Goal: Task Accomplishment & Management: Complete application form

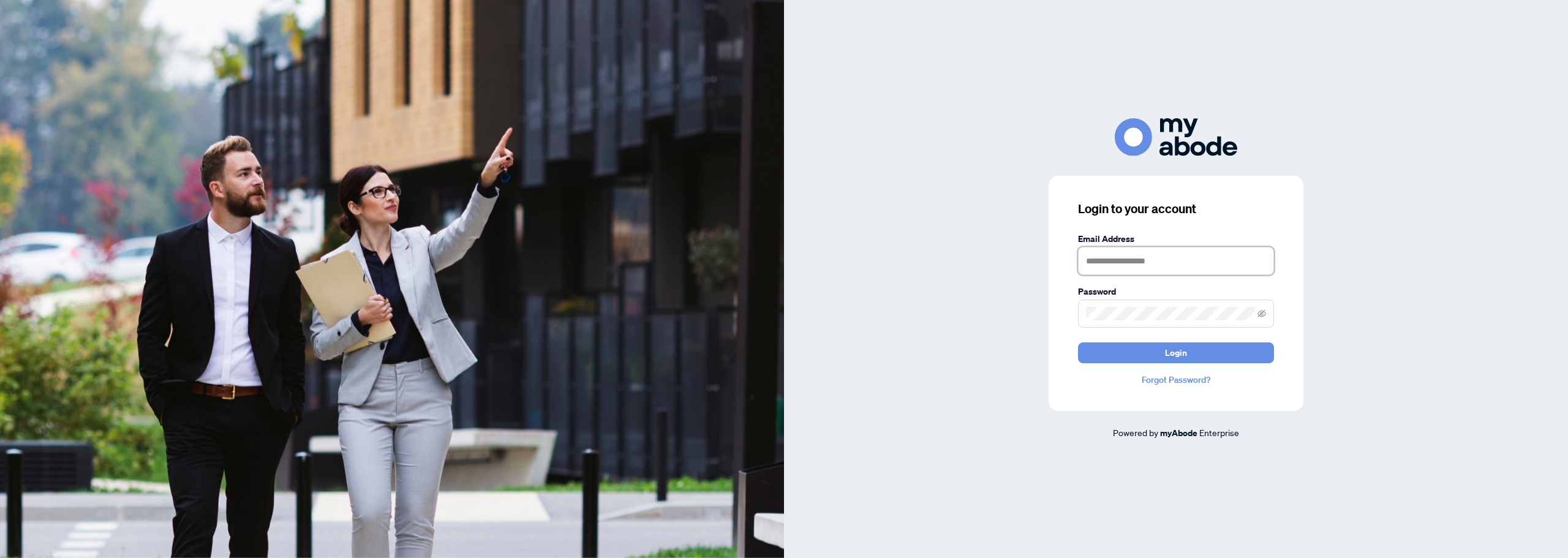
click at [1159, 263] on input "text" at bounding box center [1176, 261] width 196 height 28
type input "**********"
click at [1178, 303] on span at bounding box center [1176, 313] width 196 height 28
click at [1078, 342] on button "Login" at bounding box center [1176, 352] width 196 height 21
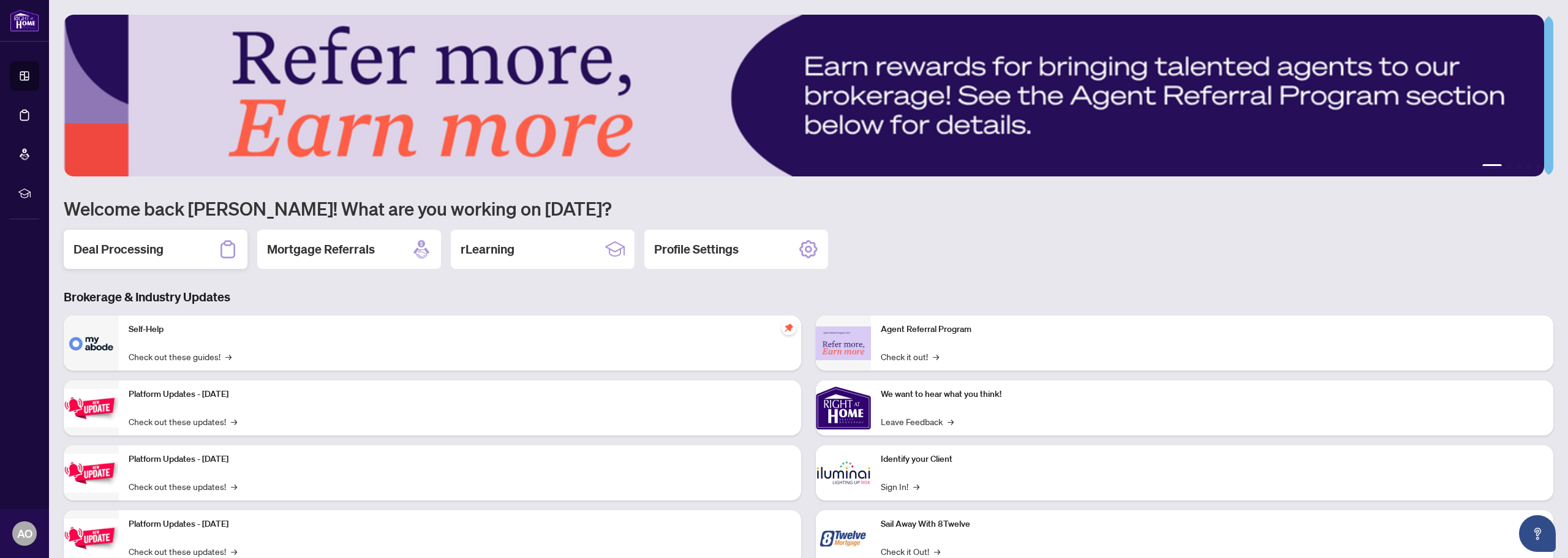
click at [106, 256] on h2 "Deal Processing" at bounding box center [119, 249] width 90 height 17
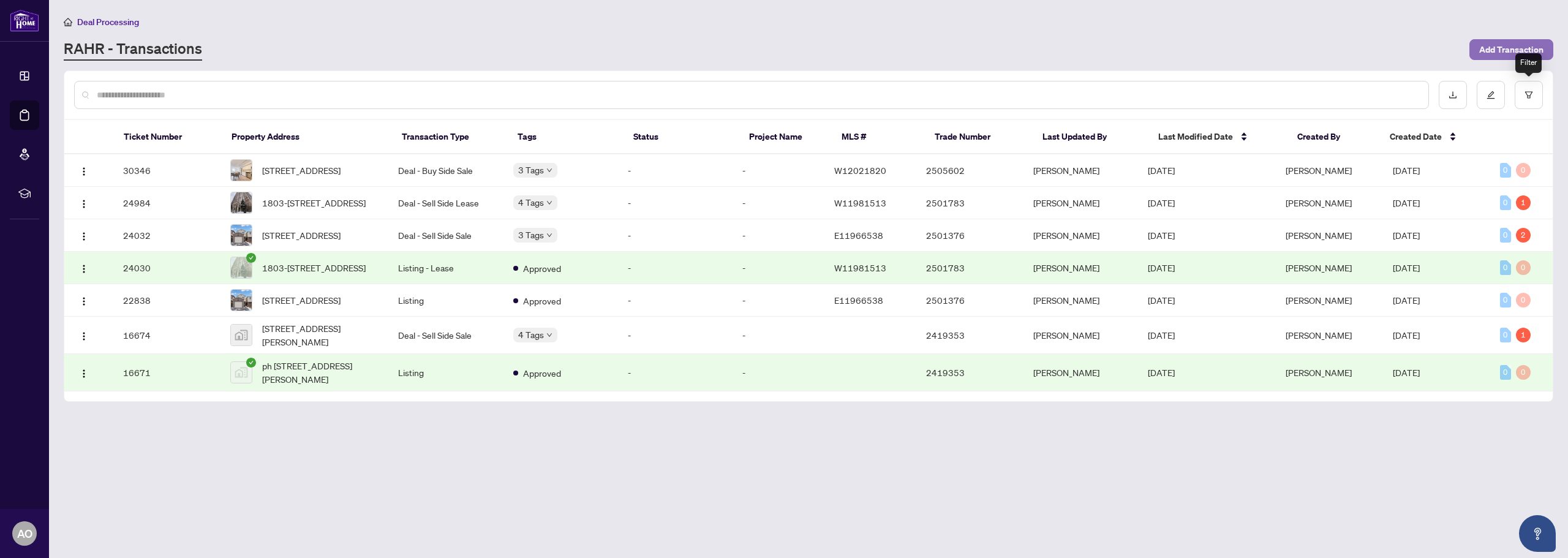
click at [1527, 44] on span "Add Transaction" at bounding box center [1511, 50] width 64 height 20
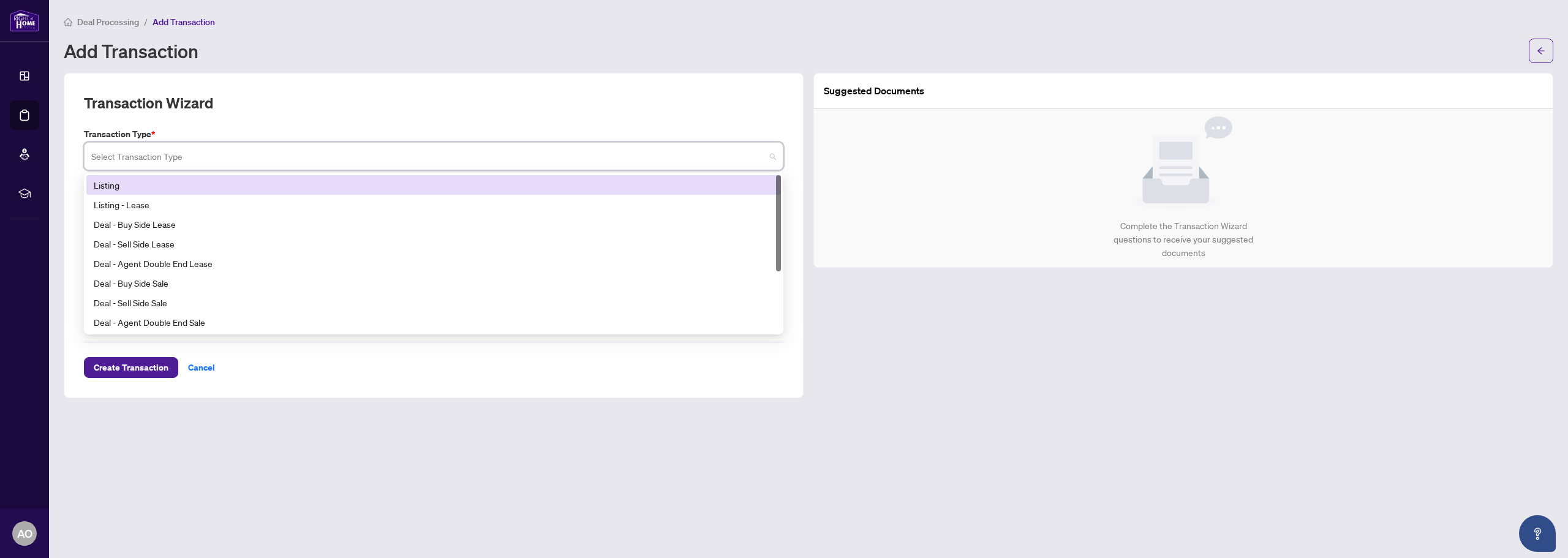
click at [226, 157] on input "search" at bounding box center [429, 158] width 674 height 27
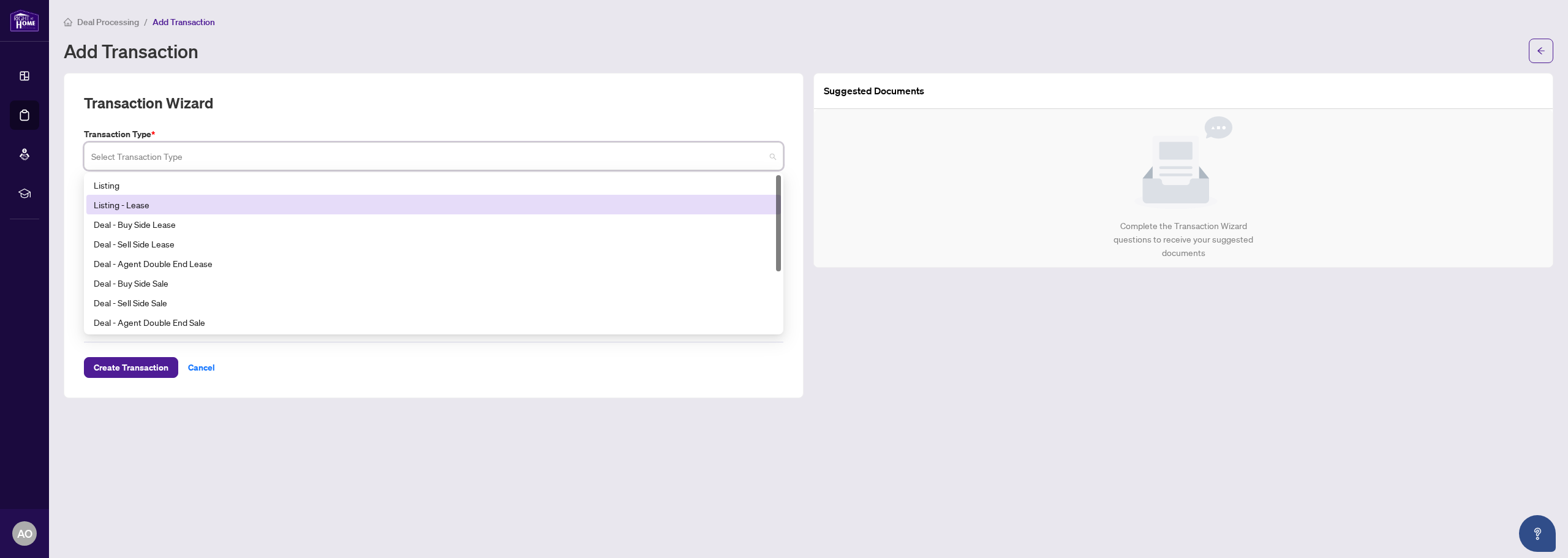
click at [233, 205] on div "Listing - Lease" at bounding box center [433, 204] width 680 height 13
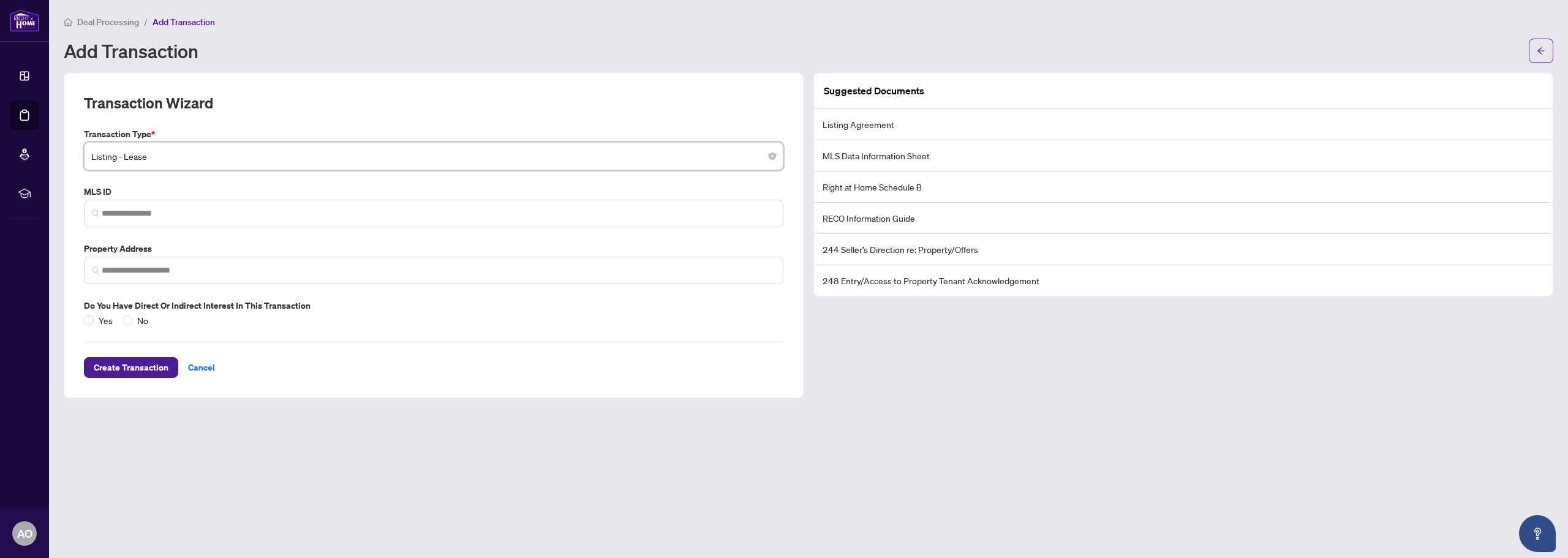
click at [233, 205] on span at bounding box center [434, 213] width 699 height 27
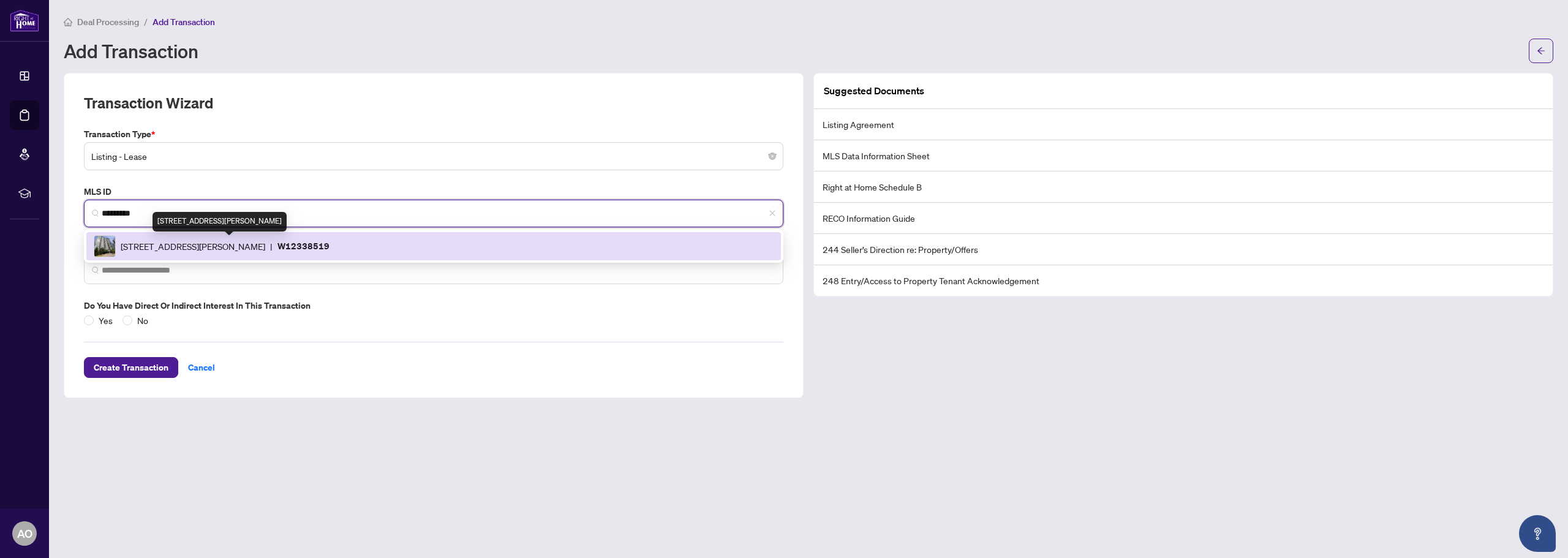
click at [240, 242] on span "[STREET_ADDRESS][PERSON_NAME]" at bounding box center [193, 246] width 144 height 13
type input "*********"
type input "**********"
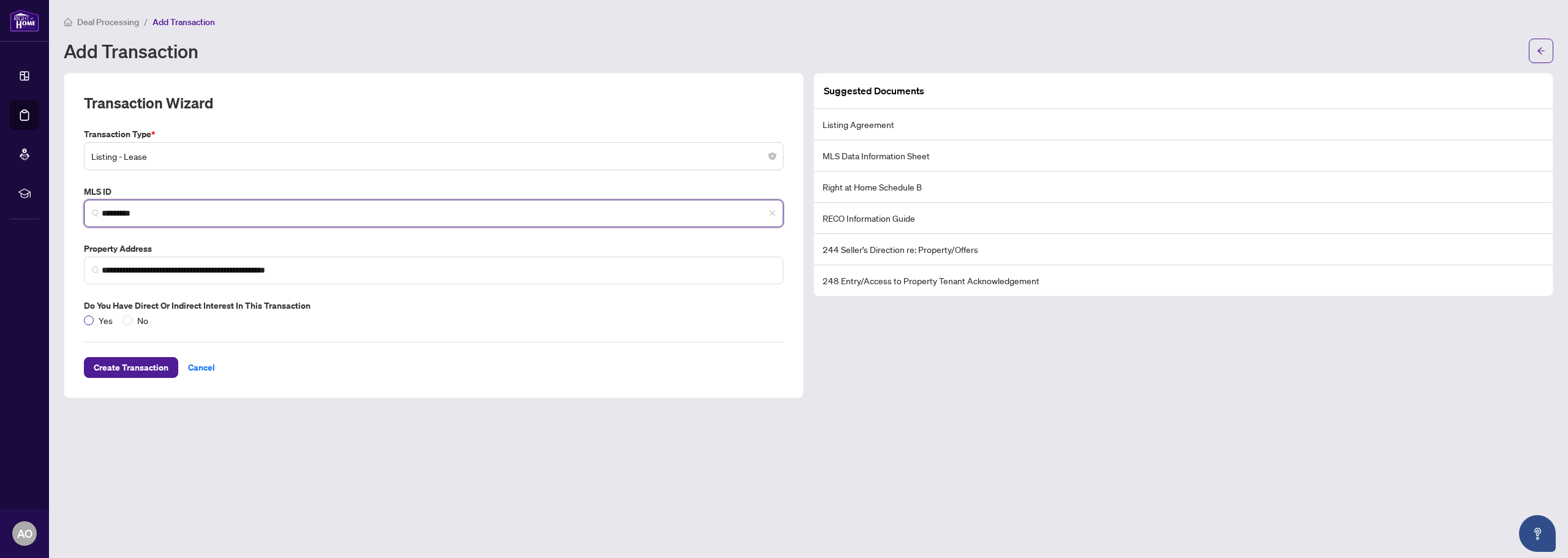
type input "*********"
click at [91, 325] on label "Yes" at bounding box center [100, 320] width 34 height 13
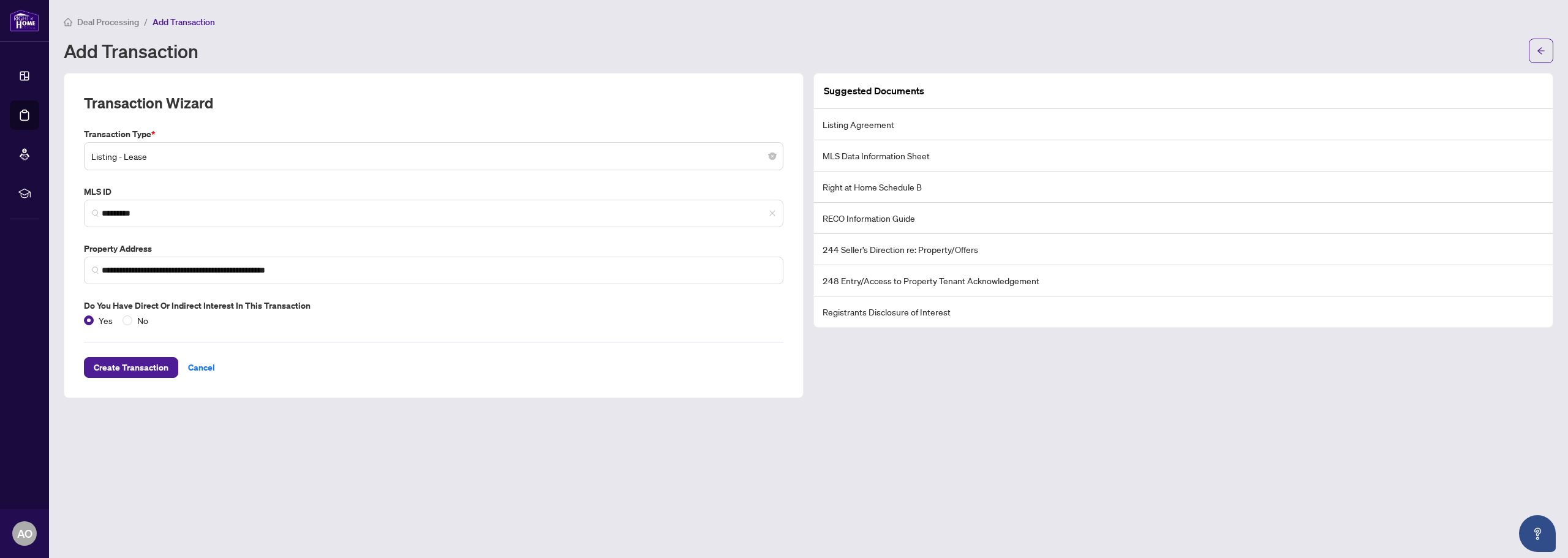
click at [860, 125] on li "Listing Agreement" at bounding box center [1183, 124] width 739 height 31
click at [145, 371] on span "Create Transaction" at bounding box center [131, 367] width 75 height 20
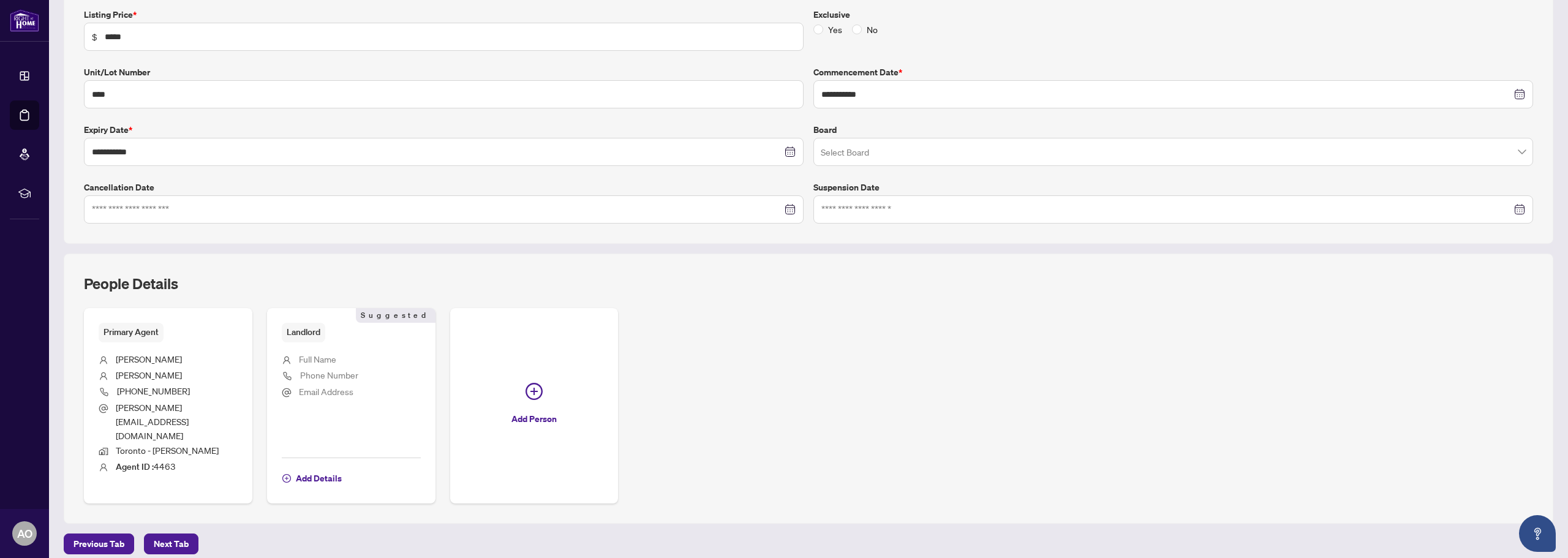
scroll to position [241, 0]
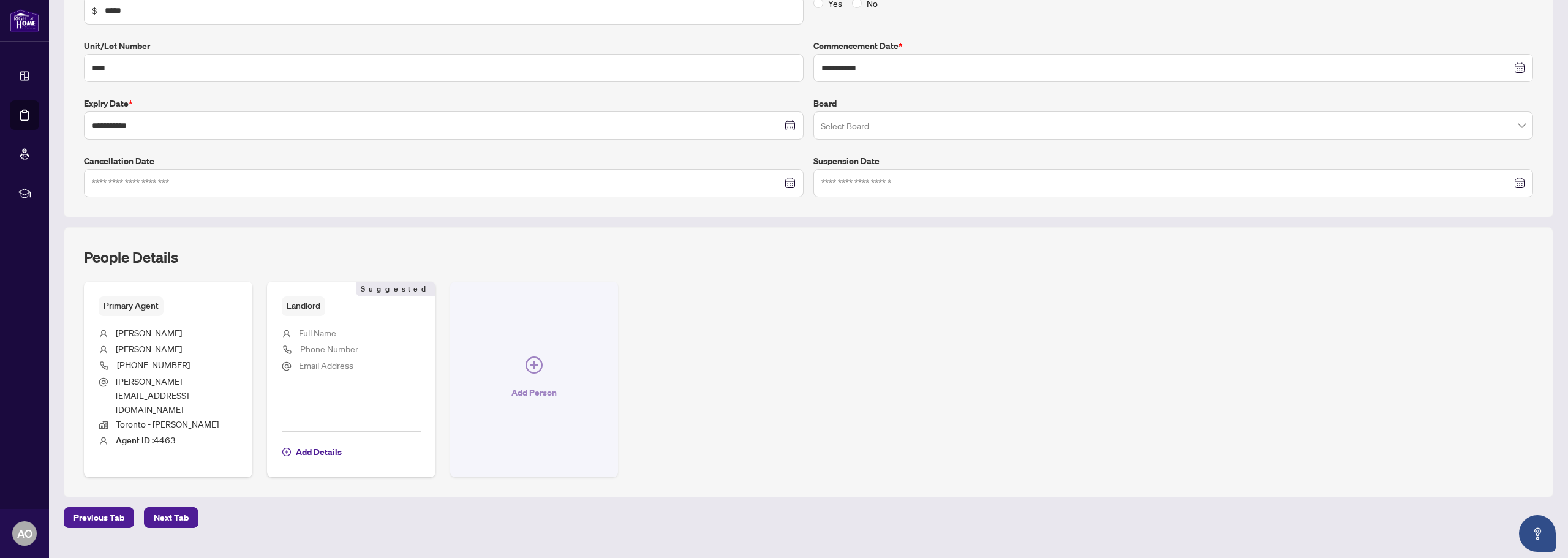
click at [529, 358] on icon "plus-circle" at bounding box center [533, 365] width 17 height 17
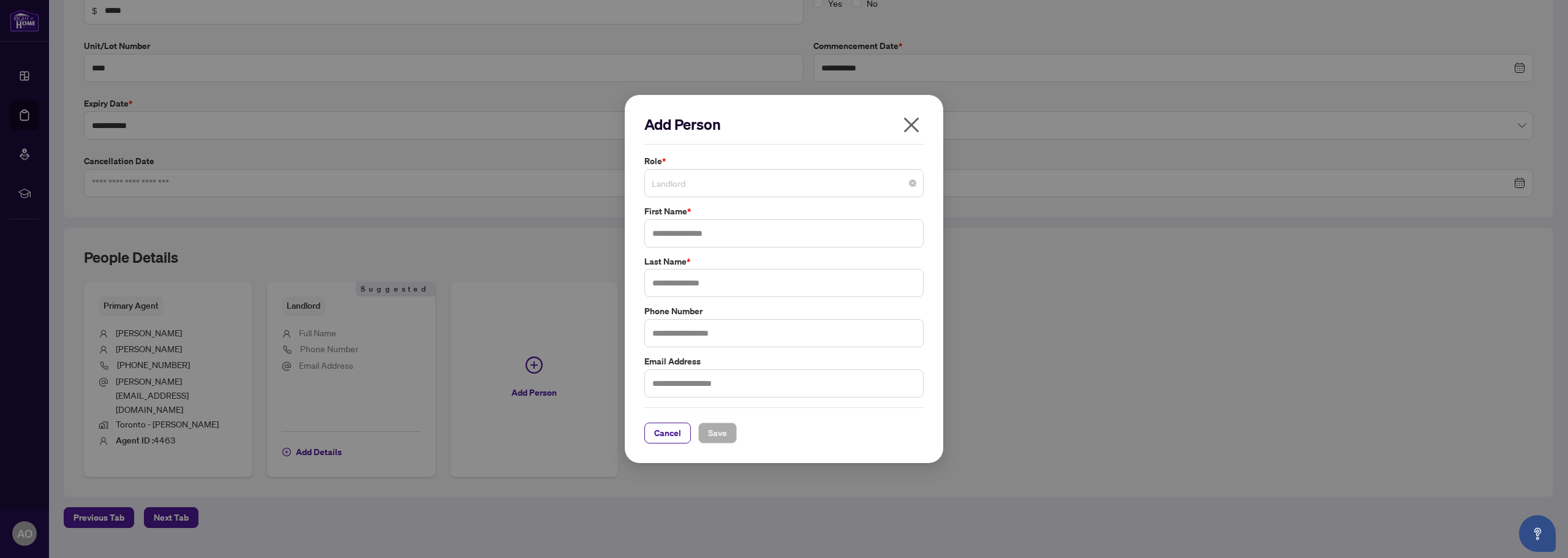
click at [700, 179] on span "Landlord" at bounding box center [784, 183] width 265 height 24
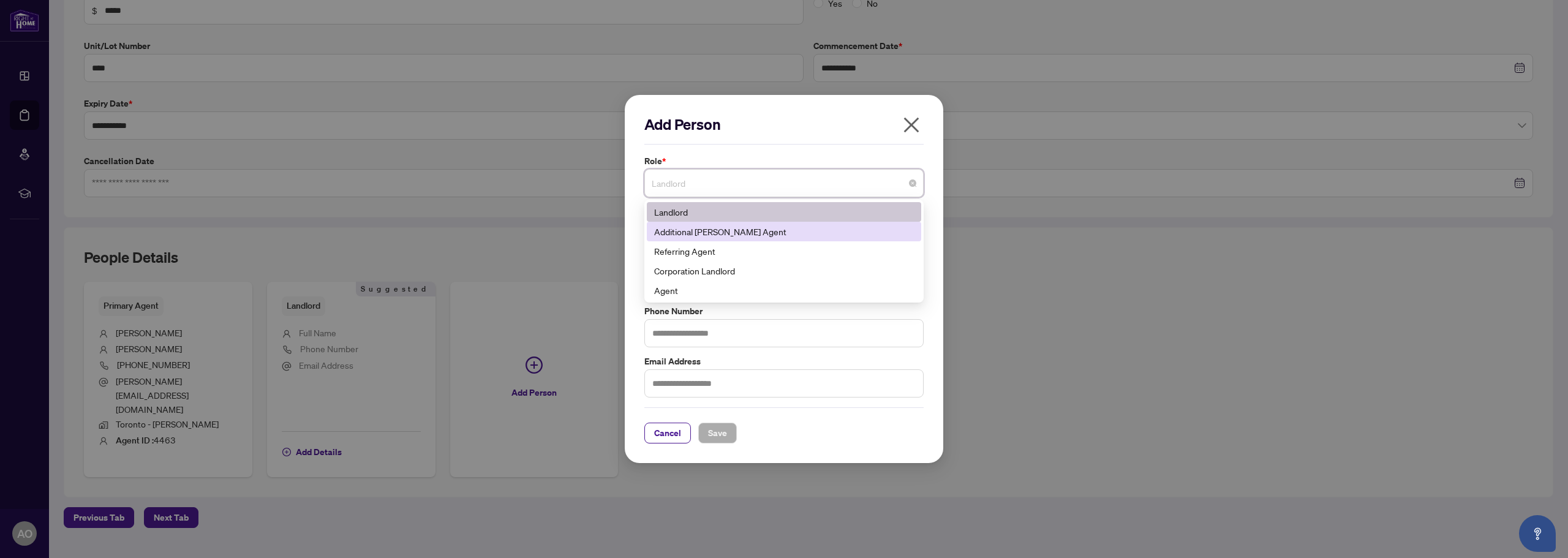
click at [707, 236] on div "Additional [PERSON_NAME] Agent" at bounding box center [784, 231] width 259 height 13
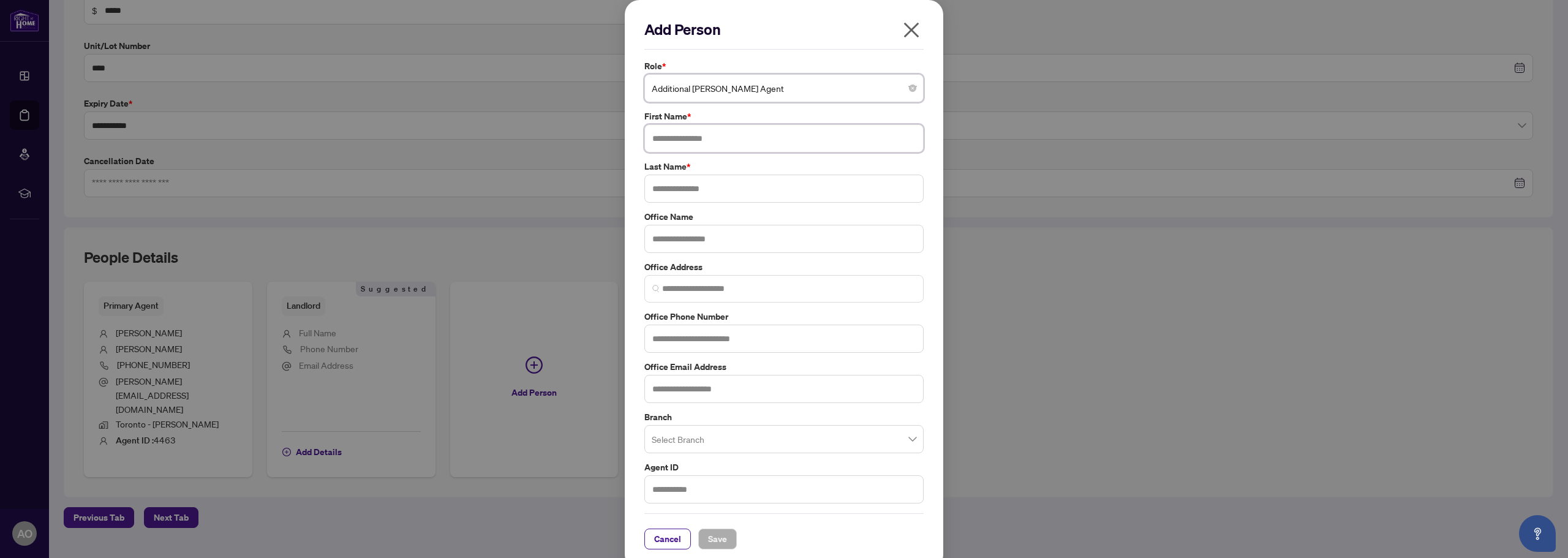
click at [713, 136] on input "text" at bounding box center [783, 139] width 279 height 28
type input "*"
type input "***"
type input "*******"
type input "**********"
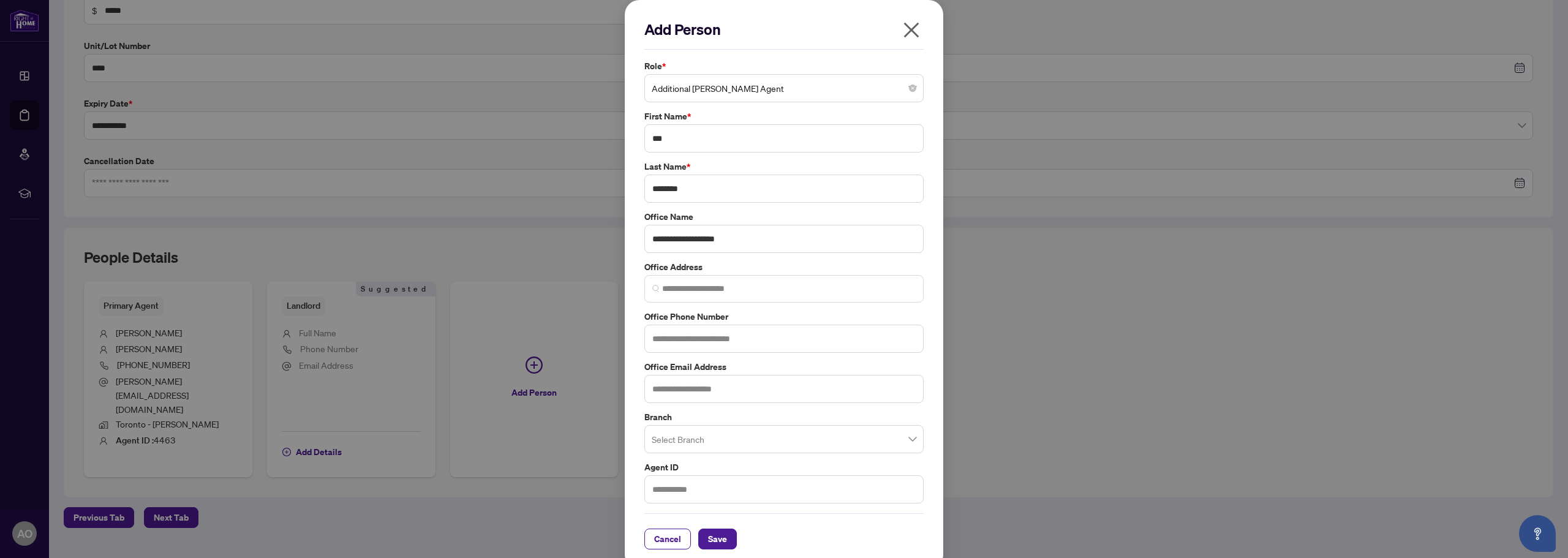
click at [726, 442] on input "search" at bounding box center [778, 440] width 254 height 27
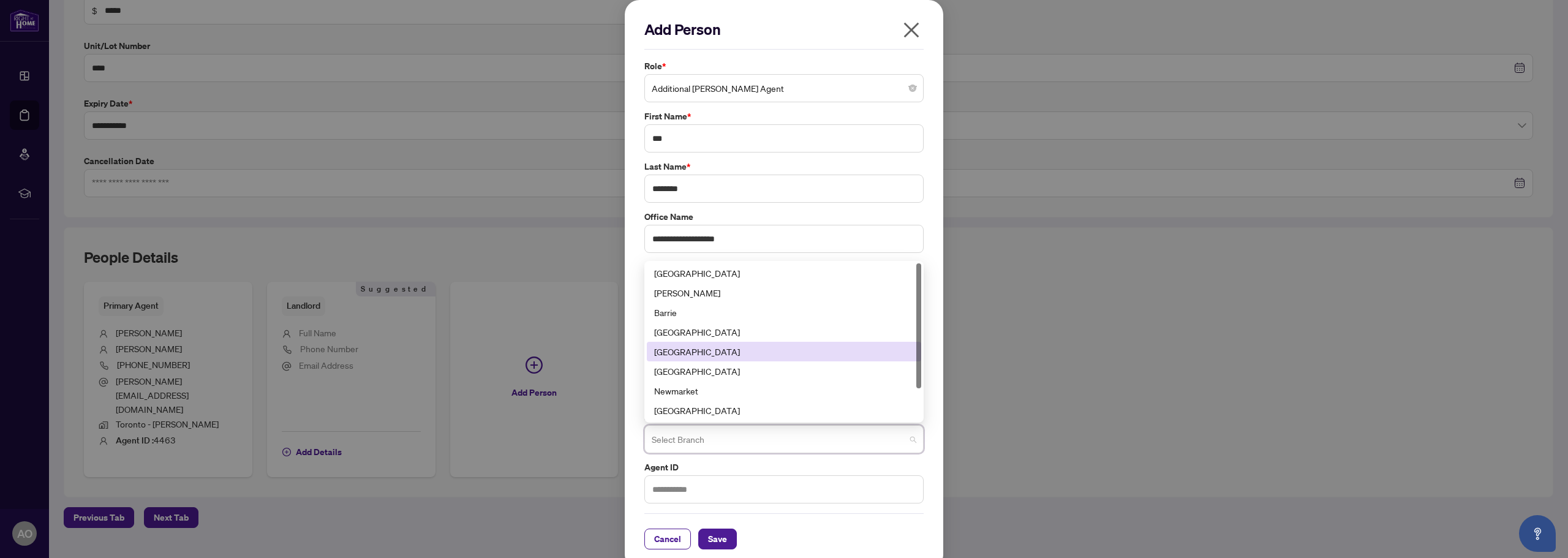
scroll to position [39, 0]
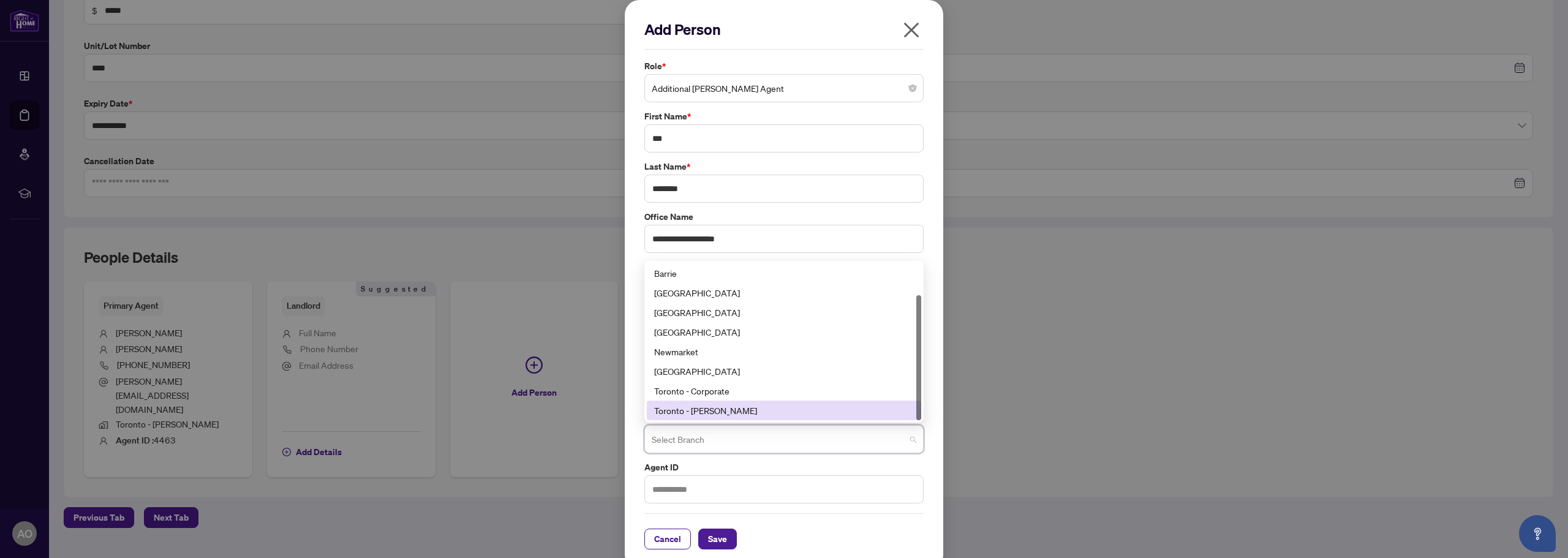
click at [710, 411] on div "Toronto - [PERSON_NAME]" at bounding box center [784, 410] width 259 height 13
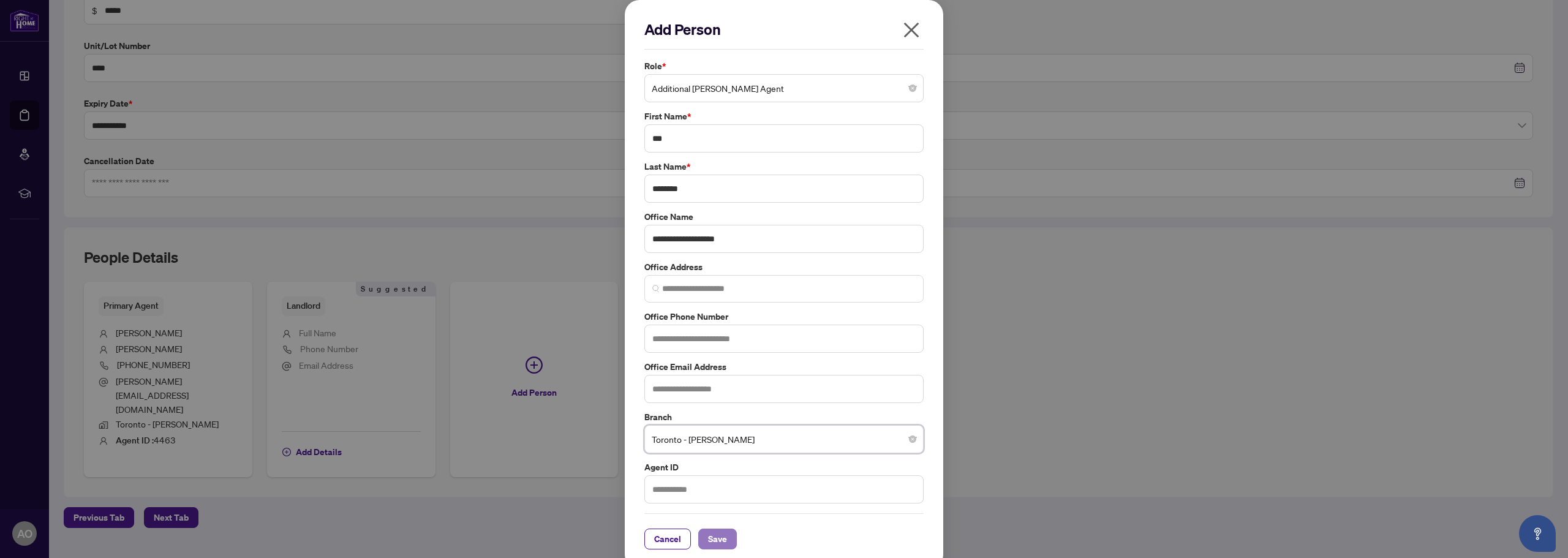
click at [718, 537] on span "Save" at bounding box center [718, 538] width 19 height 20
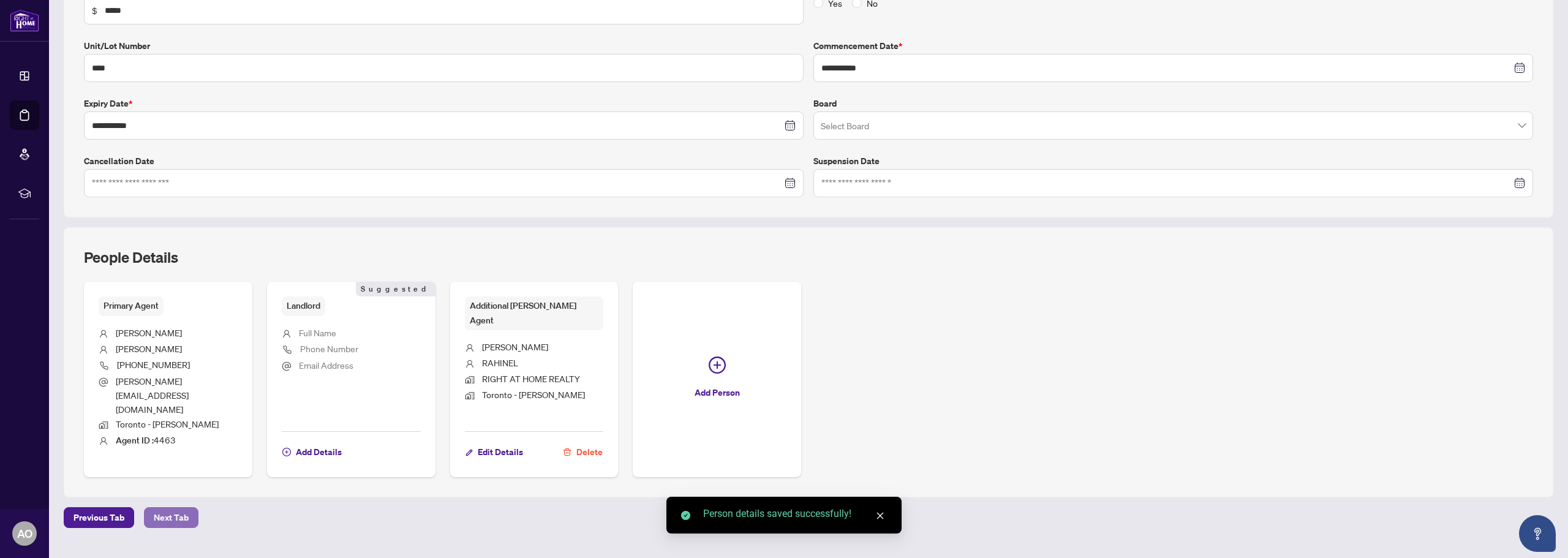
click at [191, 507] on button "Next Tab" at bounding box center [171, 517] width 55 height 21
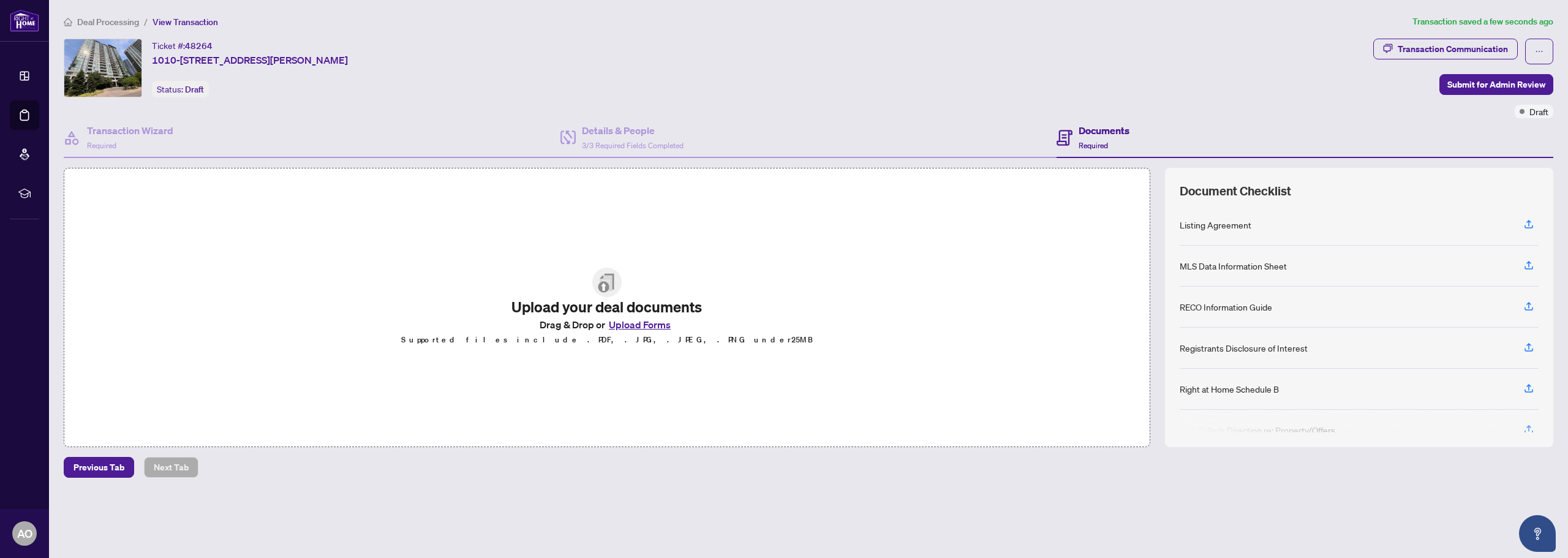
click at [637, 327] on button "Upload Forms" at bounding box center [640, 324] width 69 height 16
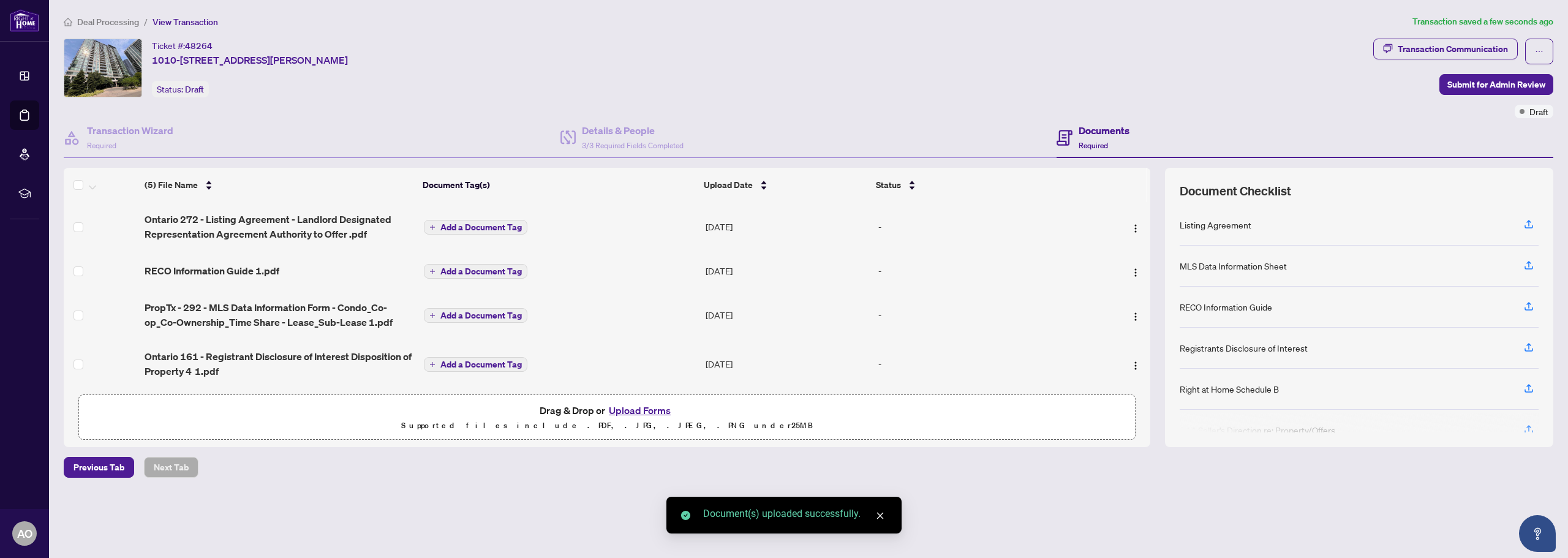
click at [470, 231] on span "Add a Document Tag" at bounding box center [481, 227] width 81 height 8
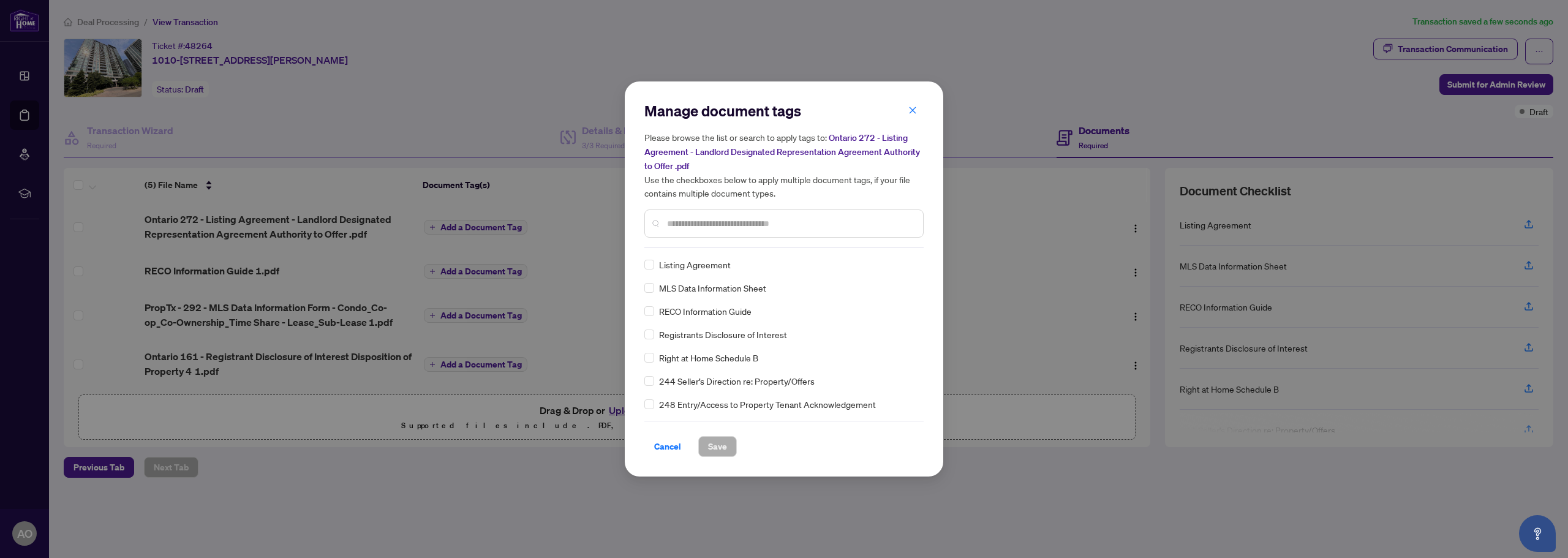
click at [687, 264] on span "Listing Agreement" at bounding box center [694, 264] width 72 height 13
click at [724, 447] on span "Save" at bounding box center [718, 446] width 19 height 20
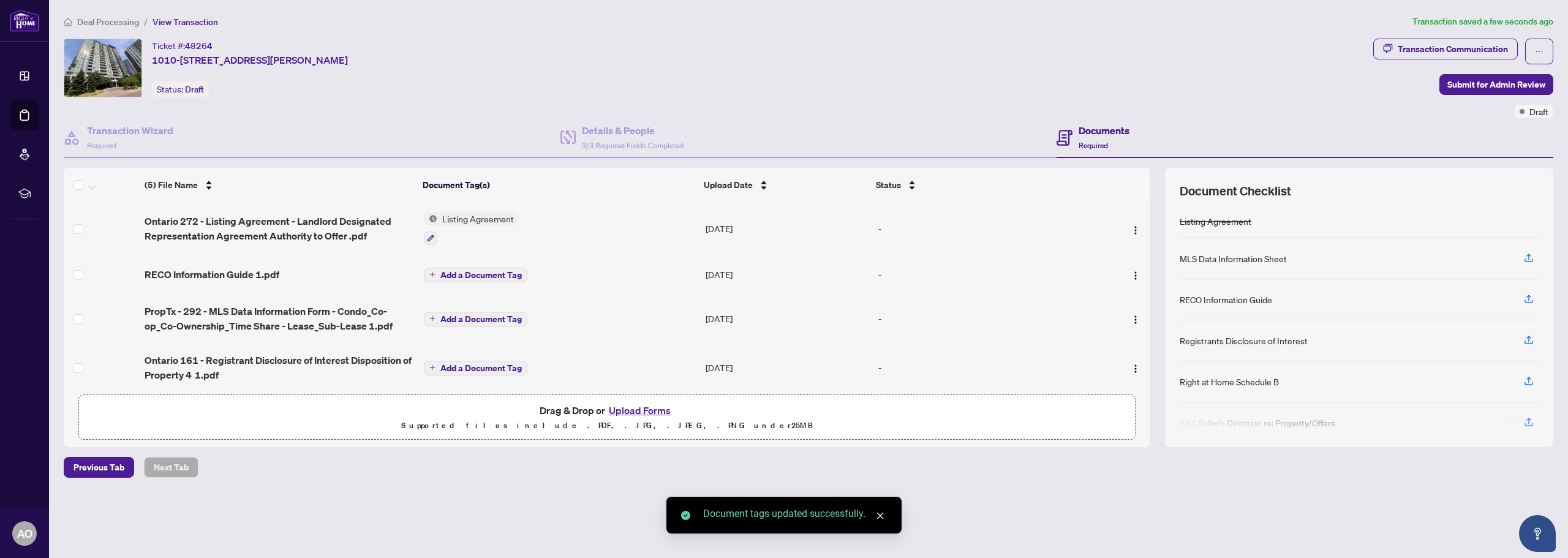
click at [478, 276] on span "Add a Document Tag" at bounding box center [481, 275] width 81 height 8
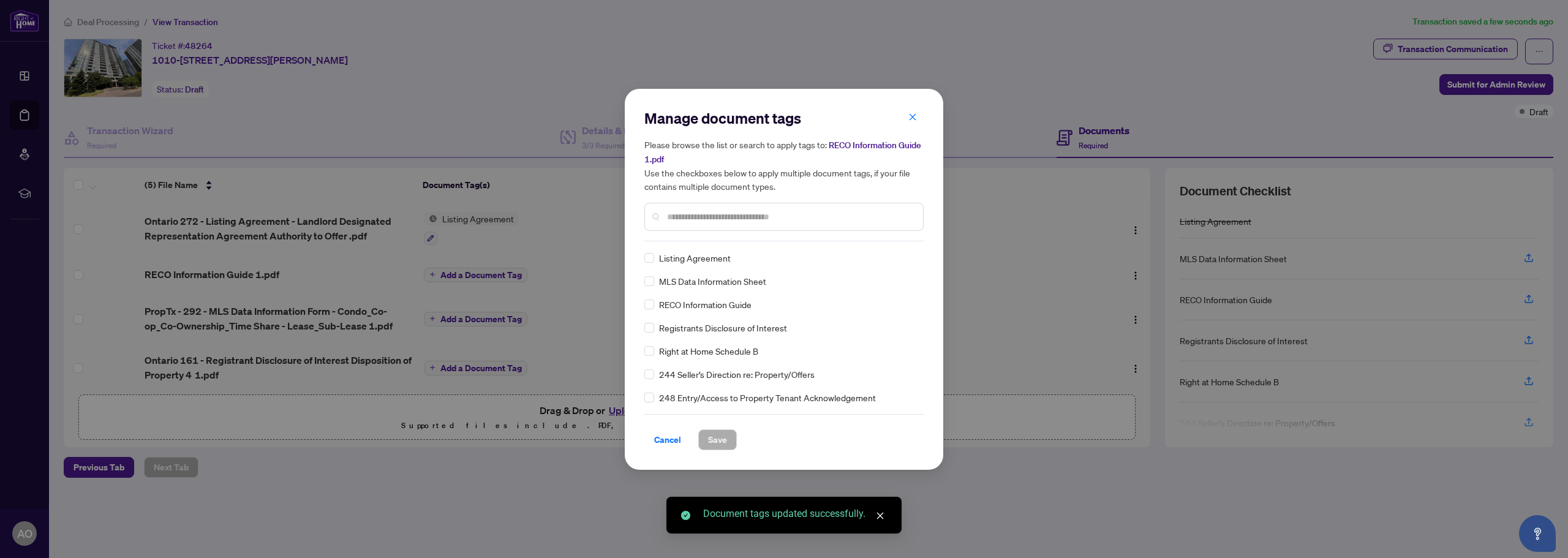
drag, startPoint x: 708, startPoint y: 247, endPoint x: 707, endPoint y: 241, distance: 6.1
click at [708, 245] on div "Manage document tags Please browse the list or search to apply tags to: RECO In…" at bounding box center [783, 278] width 279 height 341
click at [711, 205] on div at bounding box center [783, 217] width 279 height 28
click at [713, 208] on div at bounding box center [783, 217] width 279 height 28
click at [714, 219] on input "text" at bounding box center [790, 216] width 246 height 13
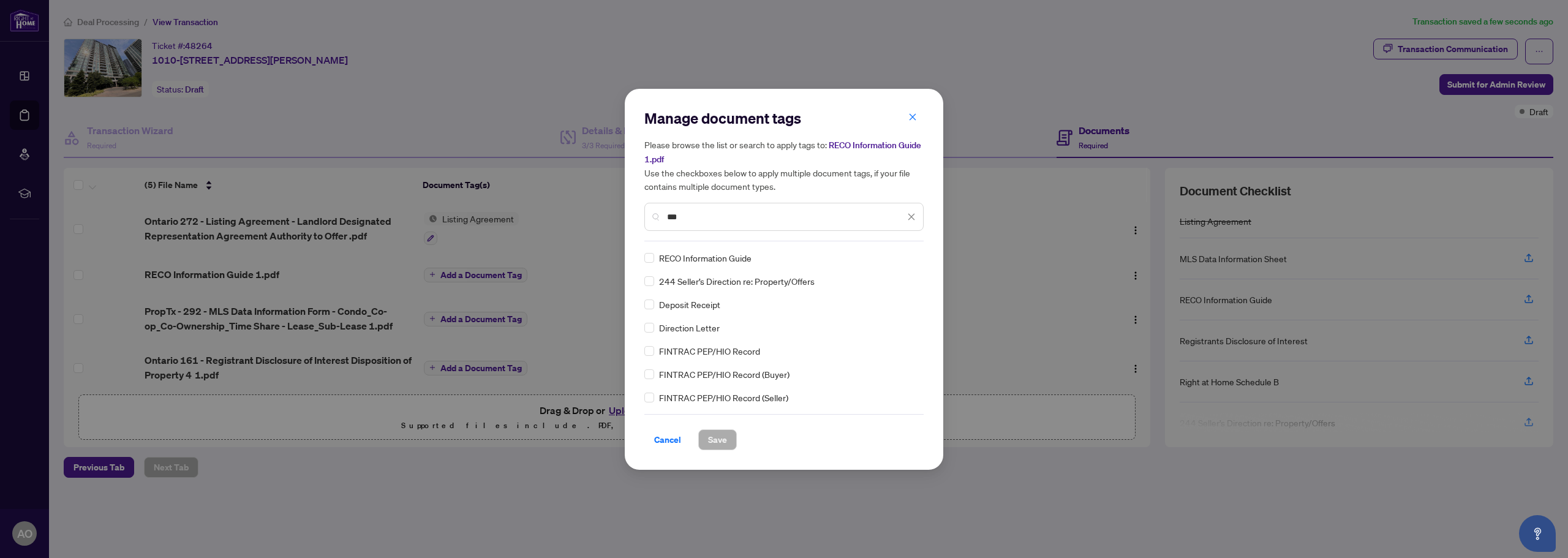
type input "***"
click at [718, 438] on span "Save" at bounding box center [718, 439] width 19 height 20
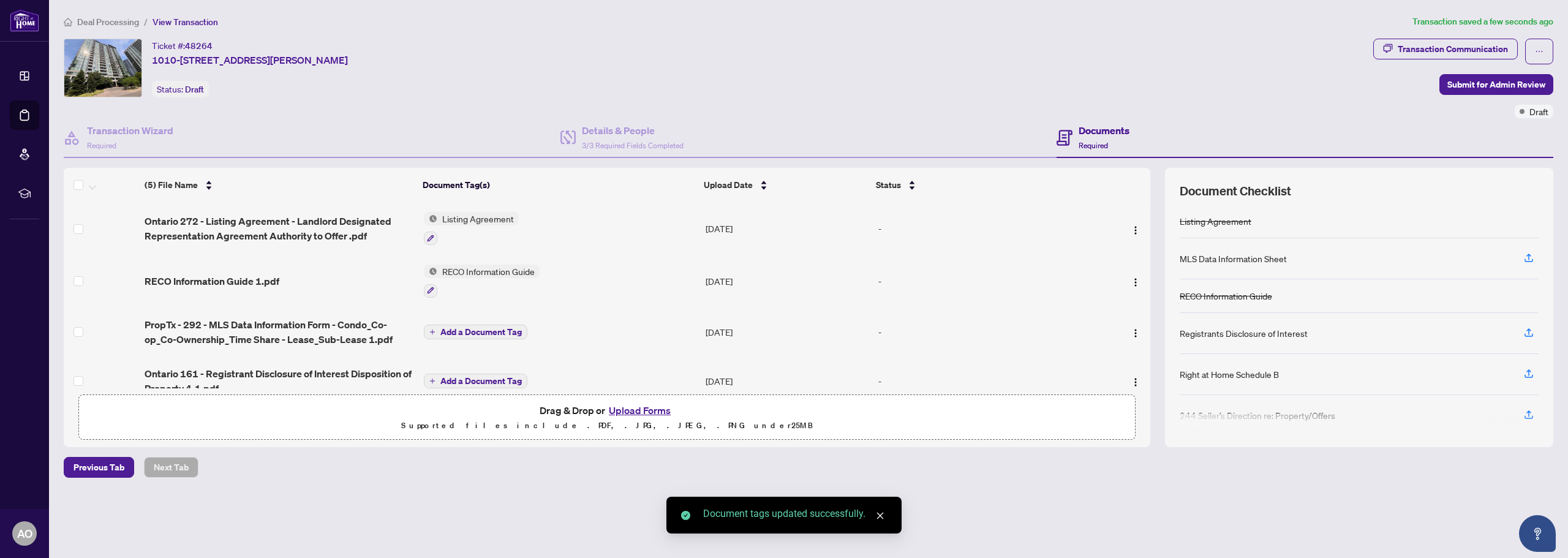
click at [481, 330] on span "Add a Document Tag" at bounding box center [481, 331] width 81 height 8
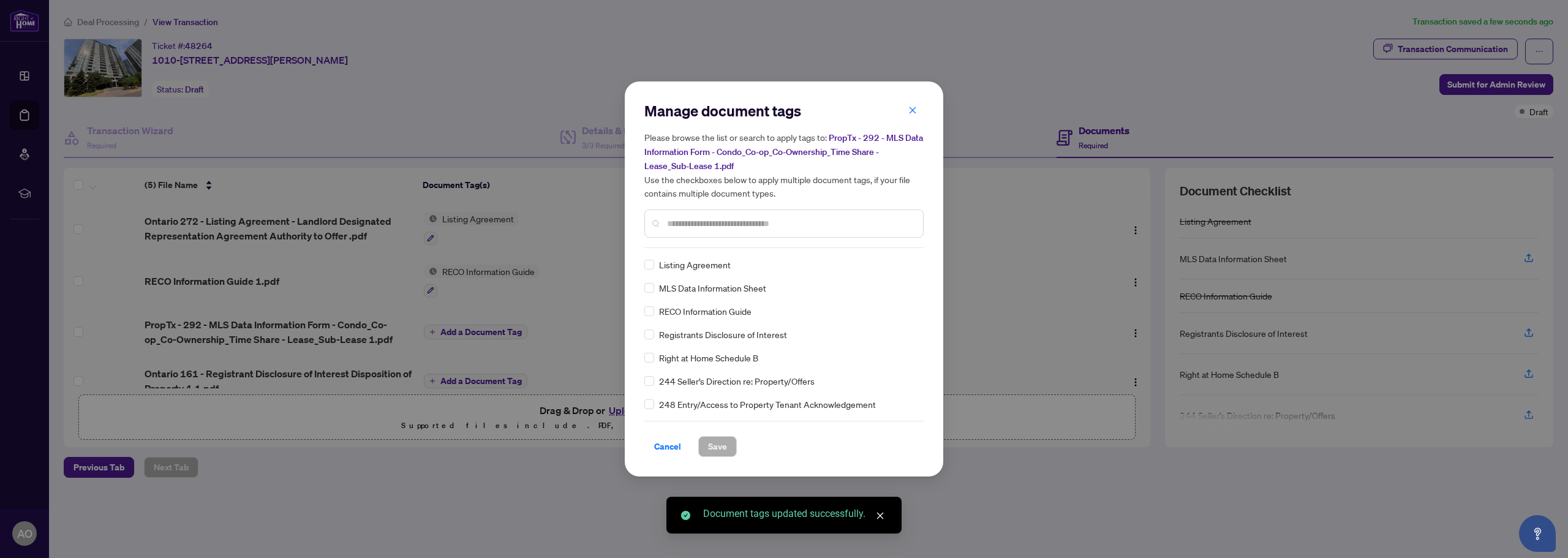
click at [729, 250] on div "Manage document tags Please browse the list or search to apply tags to: PropTx …" at bounding box center [783, 279] width 279 height 356
click at [736, 283] on span "MLS Data Information Sheet" at bounding box center [712, 287] width 107 height 13
click at [653, 289] on div "MLS Data Information Sheet" at bounding box center [780, 287] width 272 height 13
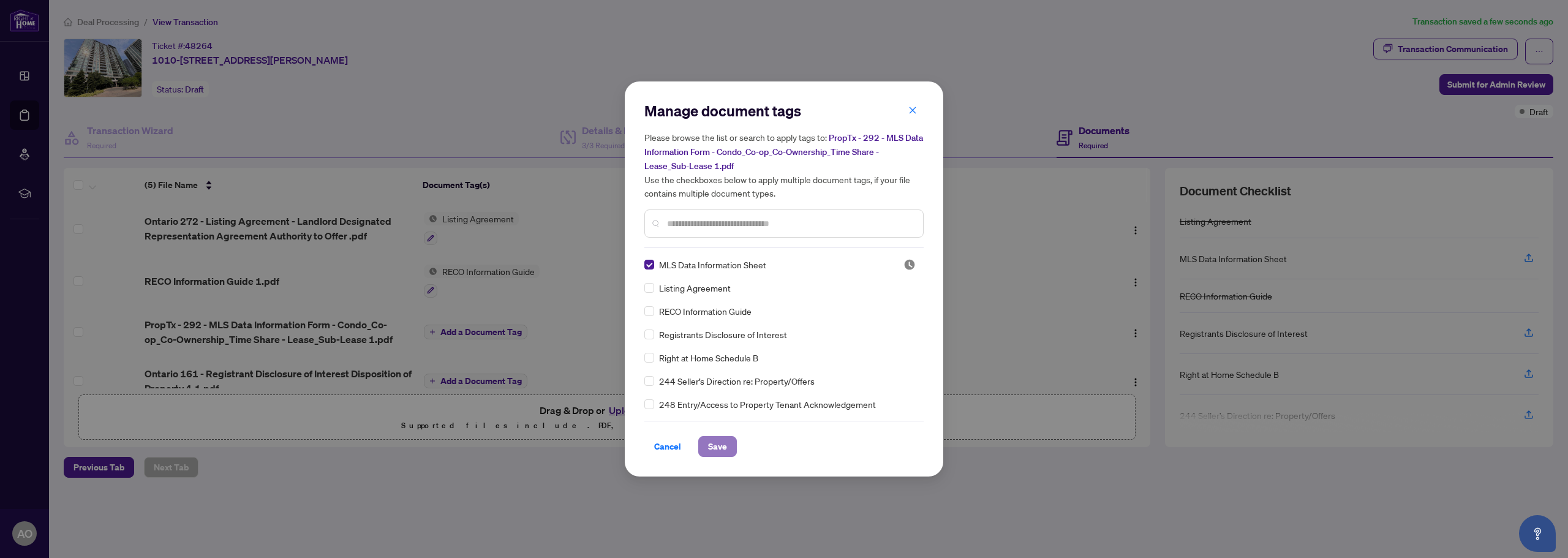
click at [712, 442] on span "Save" at bounding box center [718, 446] width 19 height 20
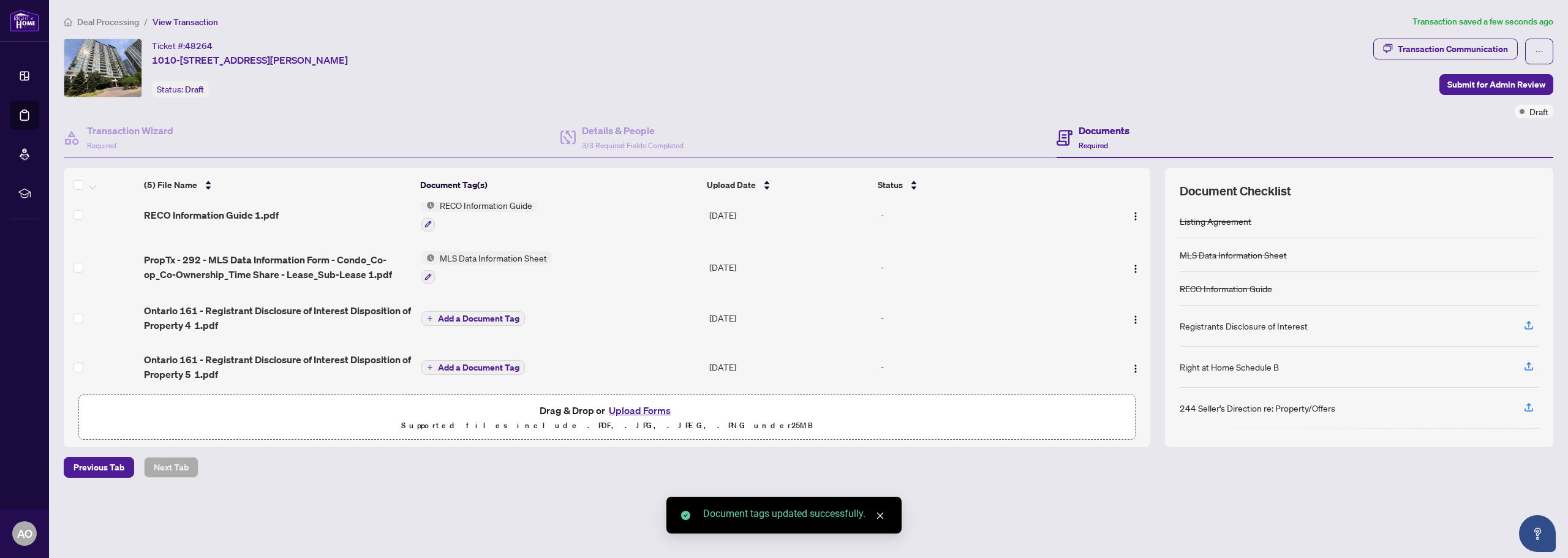
scroll to position [73, 0]
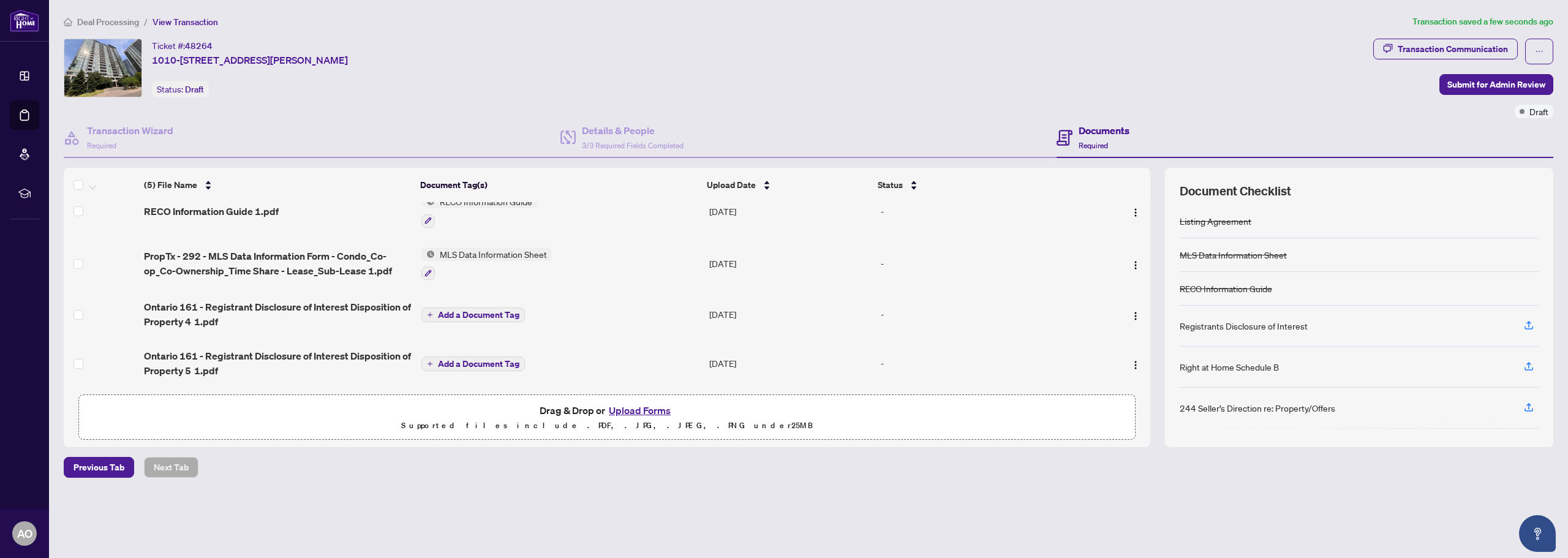
click at [452, 472] on div "Previous Tab Next Tab" at bounding box center [808, 467] width 1490 height 21
click at [1093, 141] on span "Required" at bounding box center [1093, 146] width 29 height 9
click at [1457, 90] on span "Submit for Admin Review" at bounding box center [1496, 85] width 98 height 20
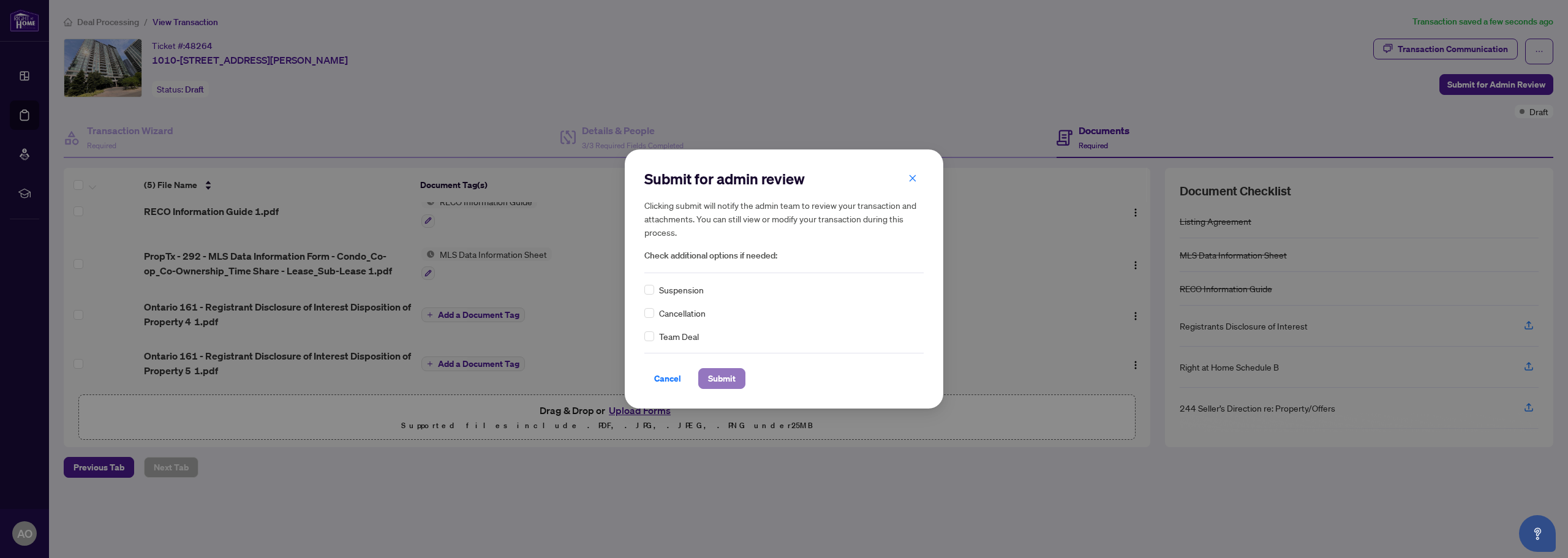
drag, startPoint x: 725, startPoint y: 379, endPoint x: 734, endPoint y: 378, distance: 9.1
click at [726, 379] on span "Submit" at bounding box center [722, 378] width 27 height 20
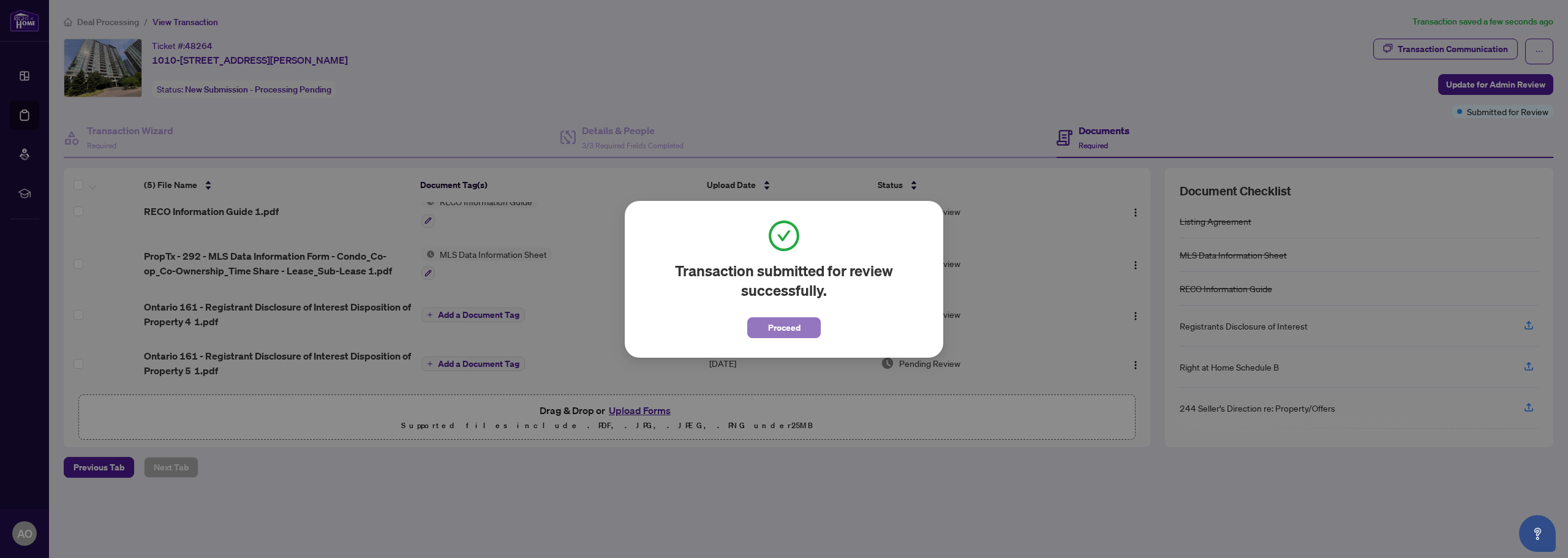
click at [799, 330] on span "Proceed" at bounding box center [784, 327] width 32 height 20
